Goal: Task Accomplishment & Management: Manage account settings

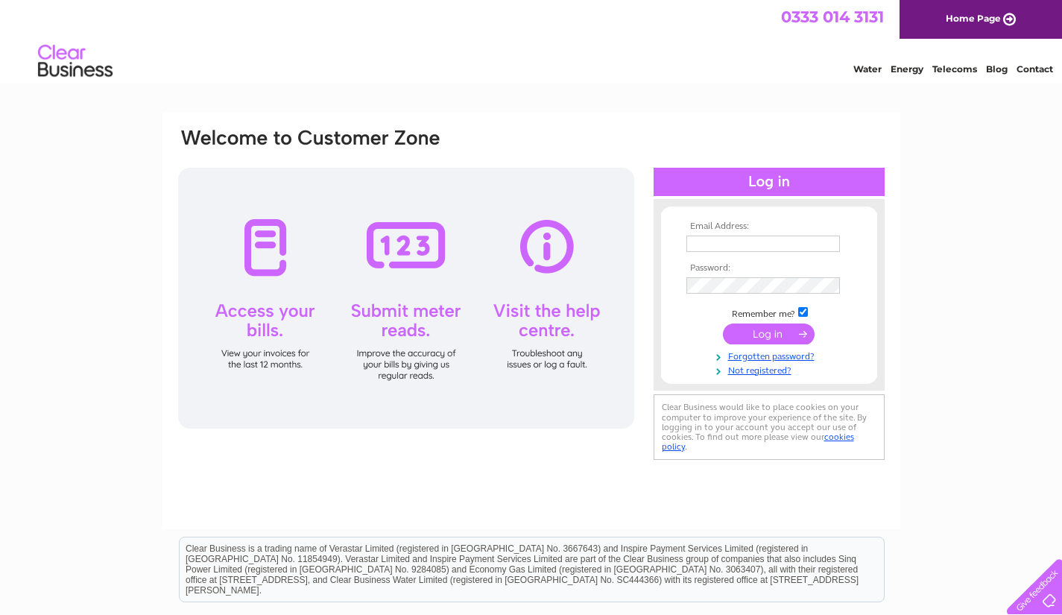
click at [729, 242] on input "text" at bounding box center [762, 243] width 153 height 16
type input "jmcgreg2013@gmail.com"
click at [775, 329] on input "submit" at bounding box center [769, 333] width 92 height 21
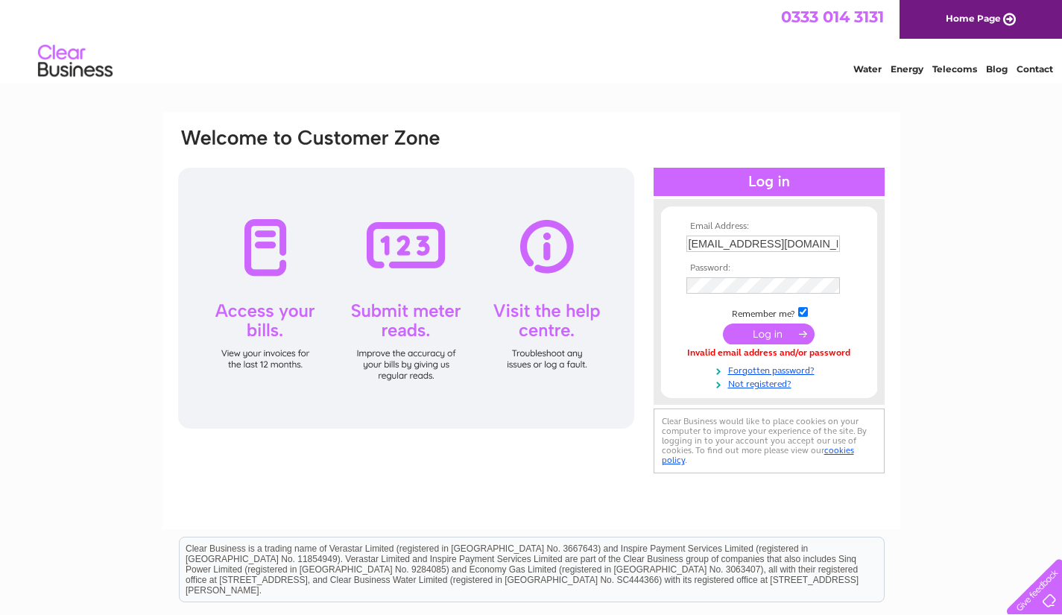
click at [825, 247] on input "[EMAIL_ADDRESS][DOMAIN_NAME]" at bounding box center [762, 243] width 153 height 16
click at [983, 355] on div "Email Address: [EMAIL_ADDRESS][DOMAIN_NAME] Password: Forgotten password?" at bounding box center [531, 448] width 1062 height 672
click at [772, 337] on input "submit" at bounding box center [769, 333] width 92 height 21
